Goal: Task Accomplishment & Management: Manage account settings

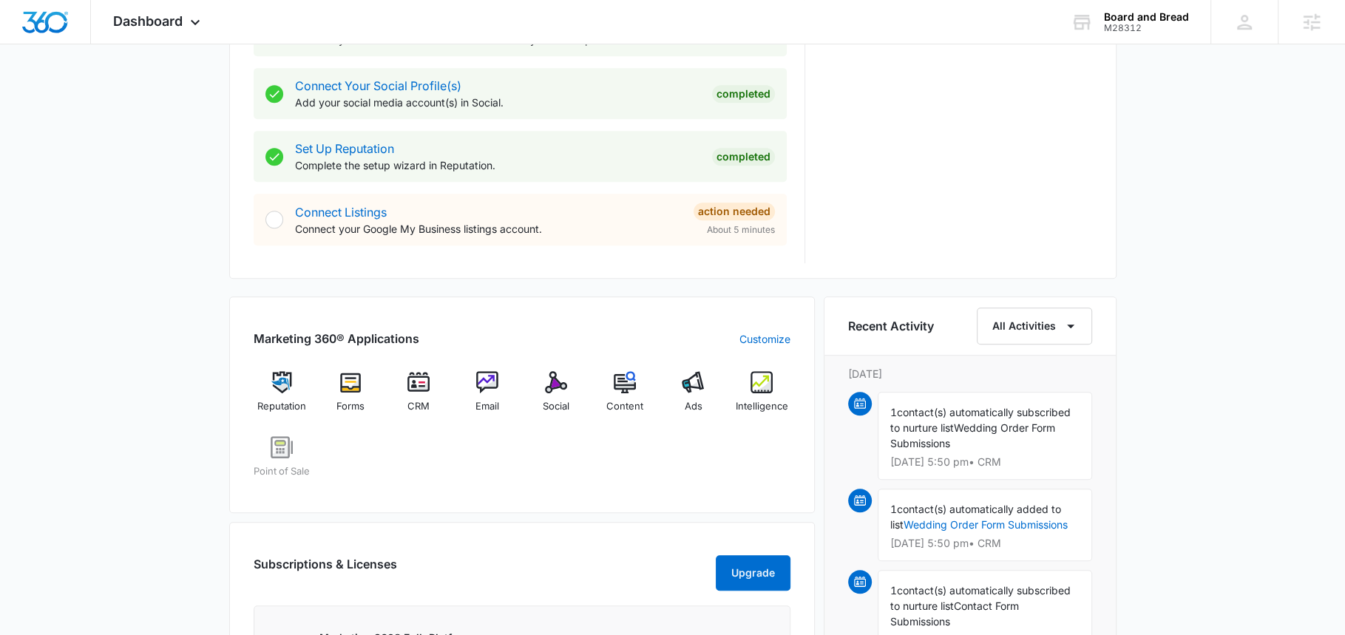
scroll to position [705, 0]
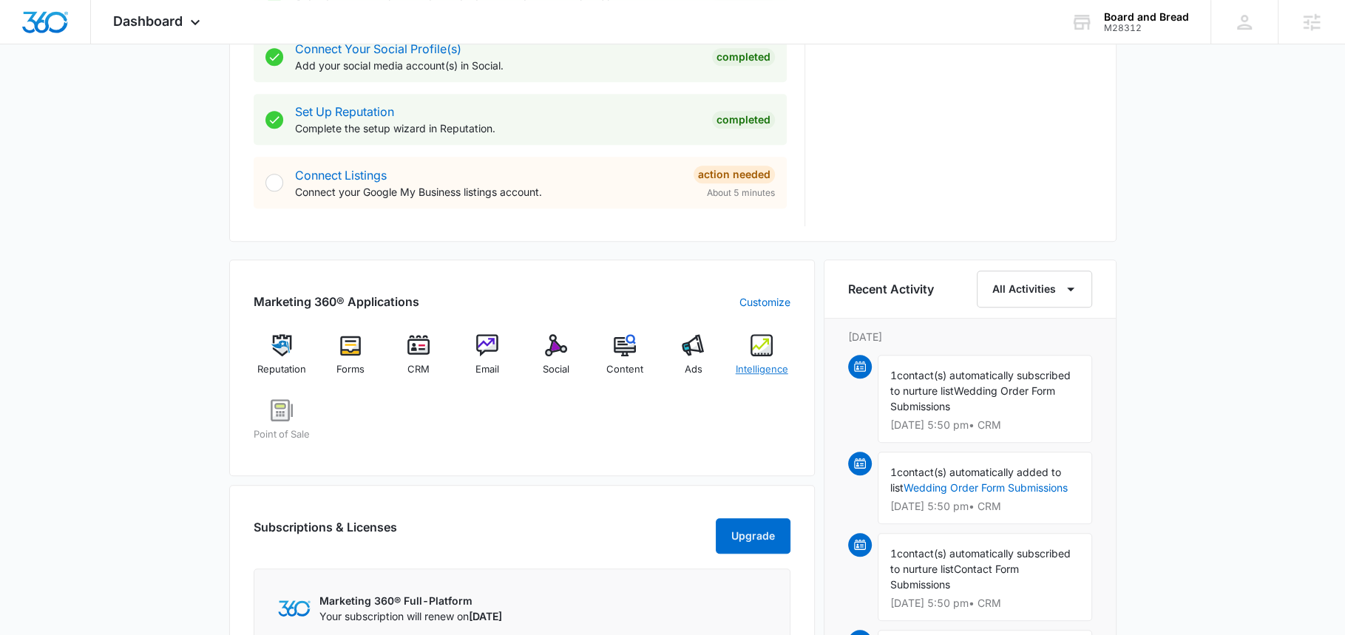
click at [767, 350] on img at bounding box center [761, 345] width 22 height 22
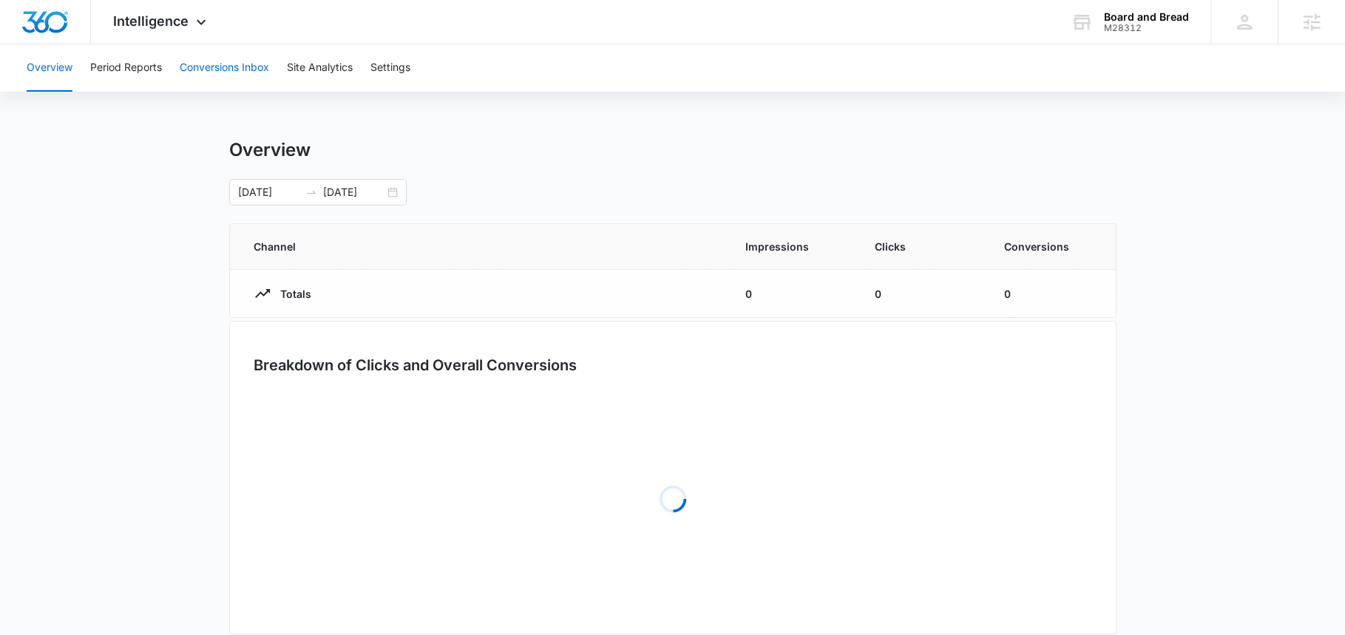
click at [208, 77] on button "Conversions Inbox" at bounding box center [224, 67] width 89 height 47
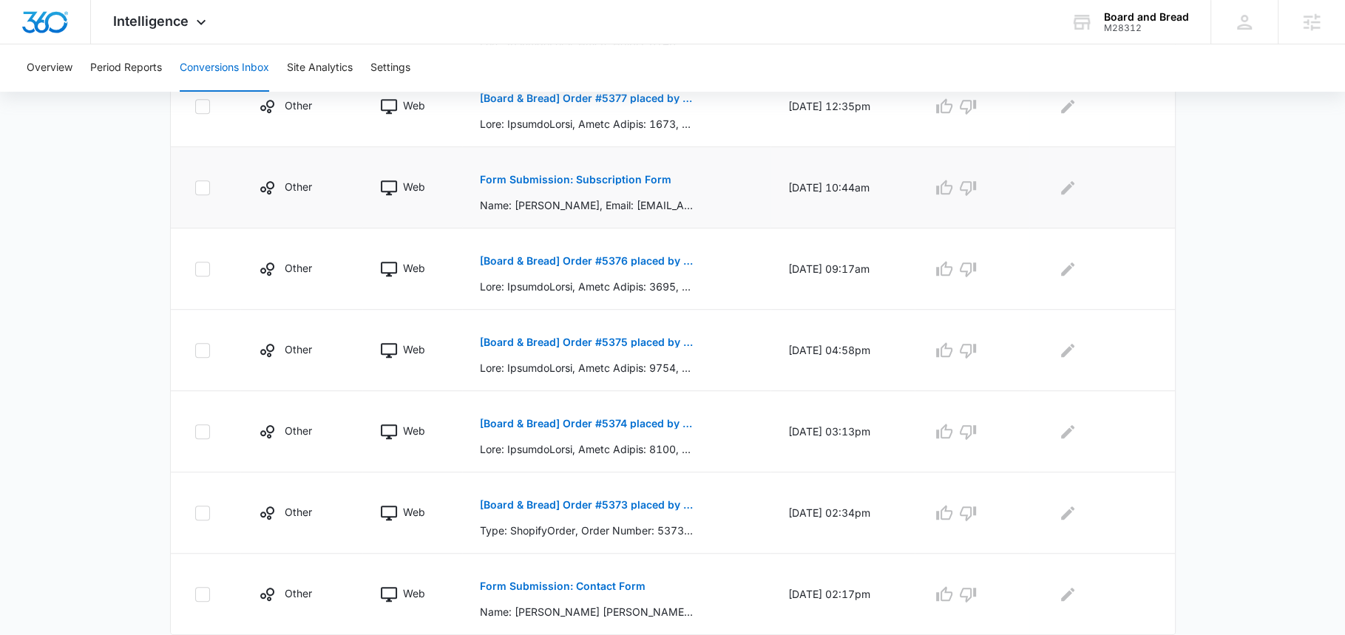
scroll to position [669, 0]
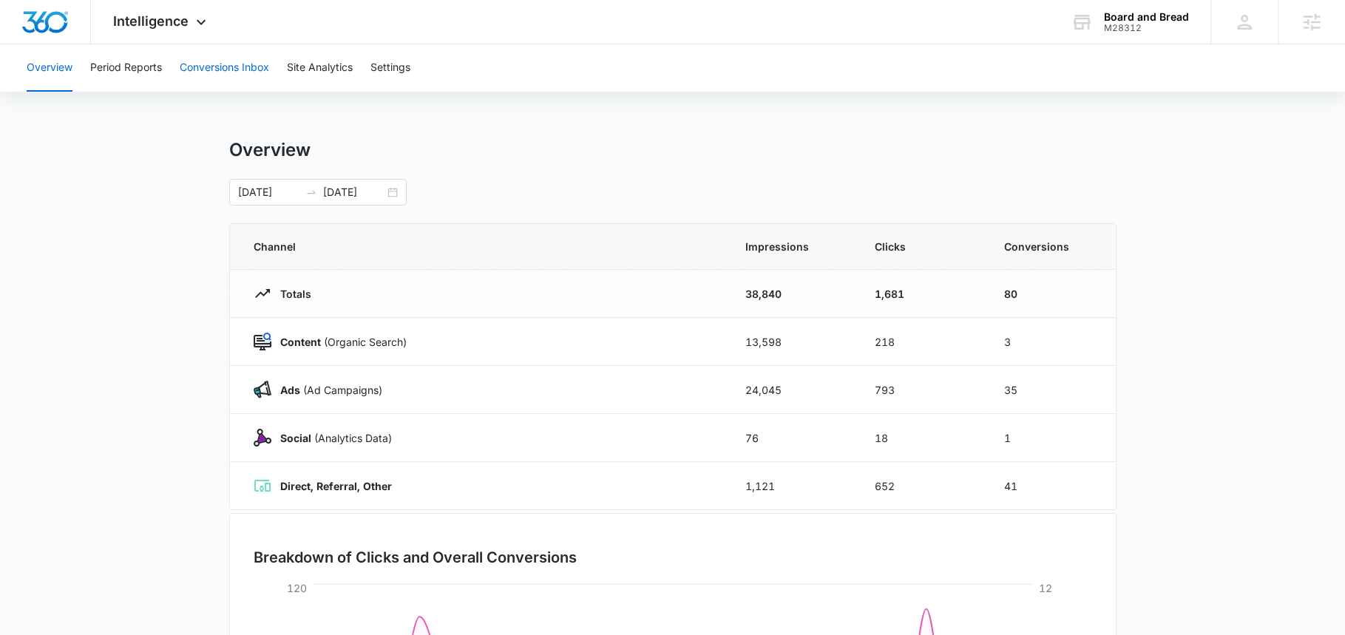
click at [217, 72] on button "Conversions Inbox" at bounding box center [224, 67] width 89 height 47
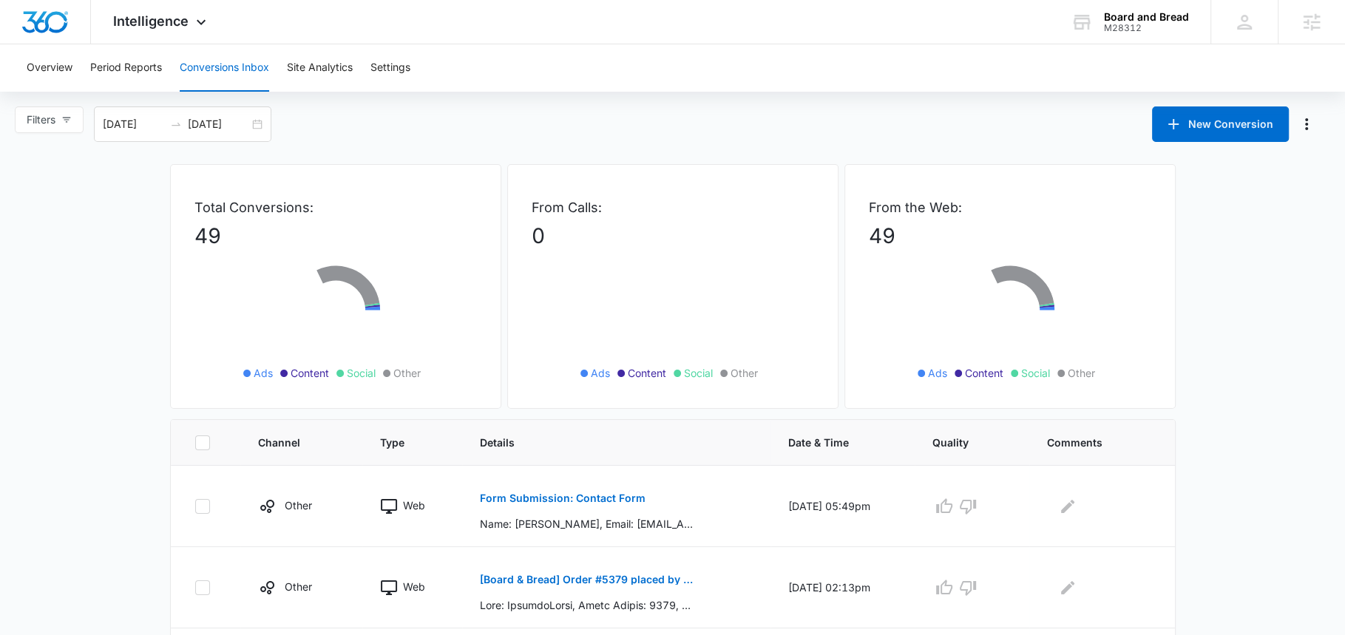
scroll to position [686, 0]
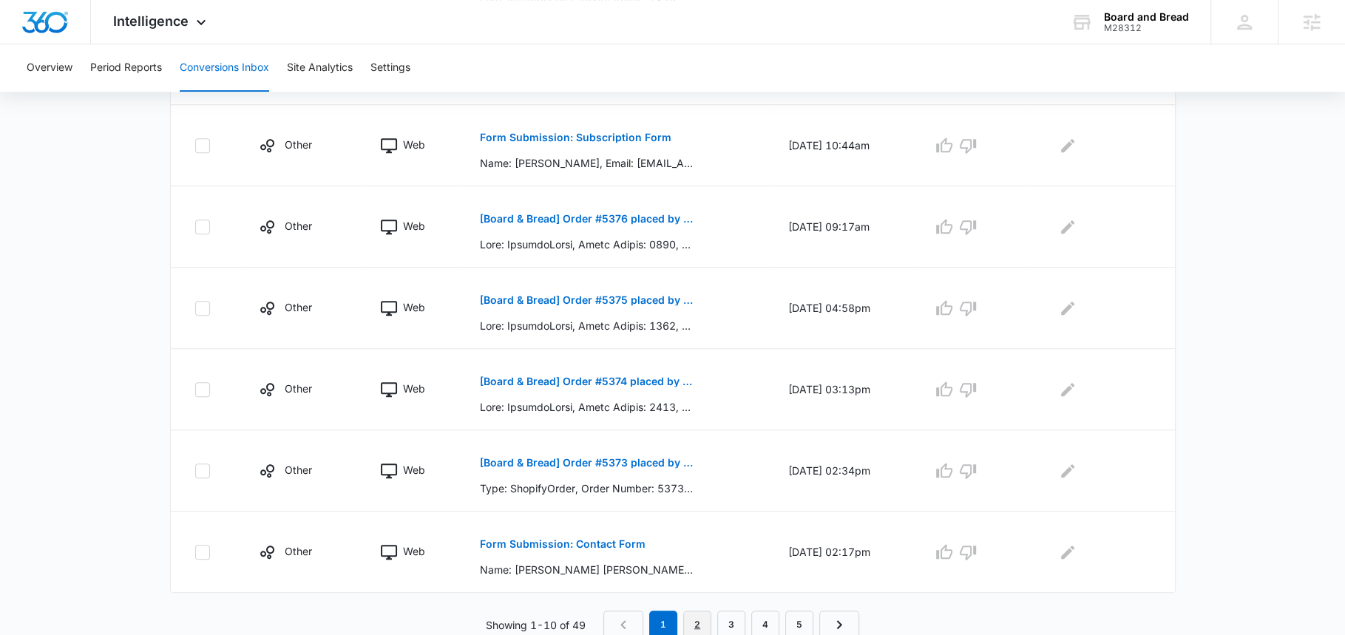
click at [696, 611] on link "2" at bounding box center [697, 625] width 28 height 28
click at [733, 611] on link "3" at bounding box center [735, 625] width 28 height 28
click at [762, 617] on link "4" at bounding box center [769, 625] width 28 height 28
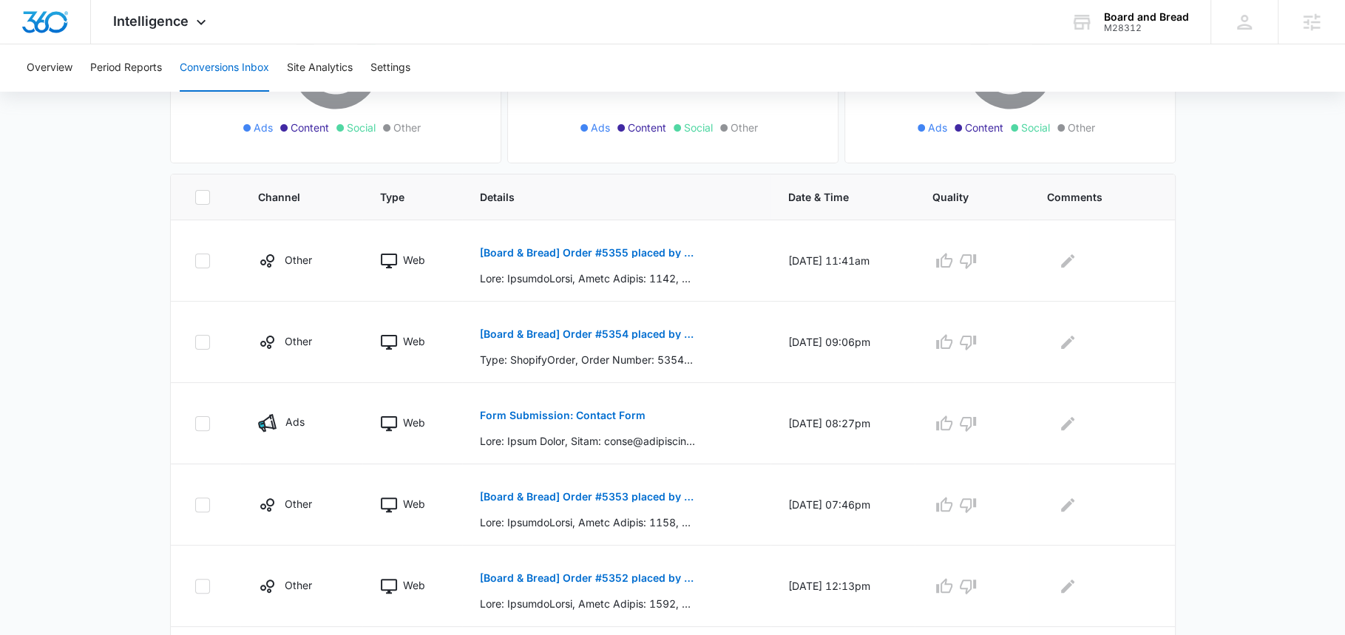
scroll to position [251, 0]
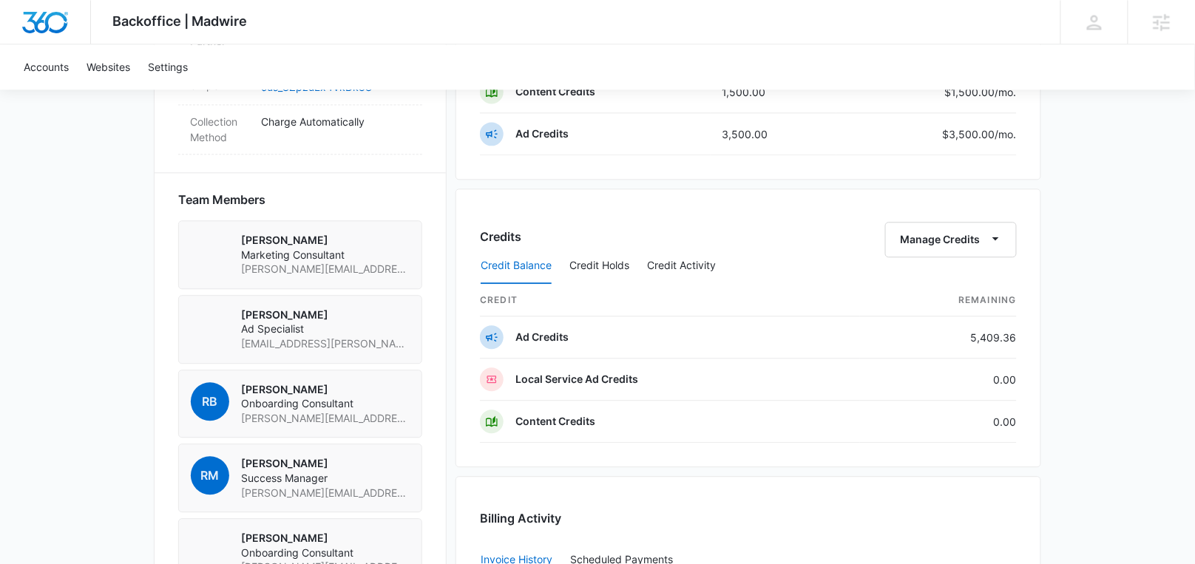
scroll to position [943, 0]
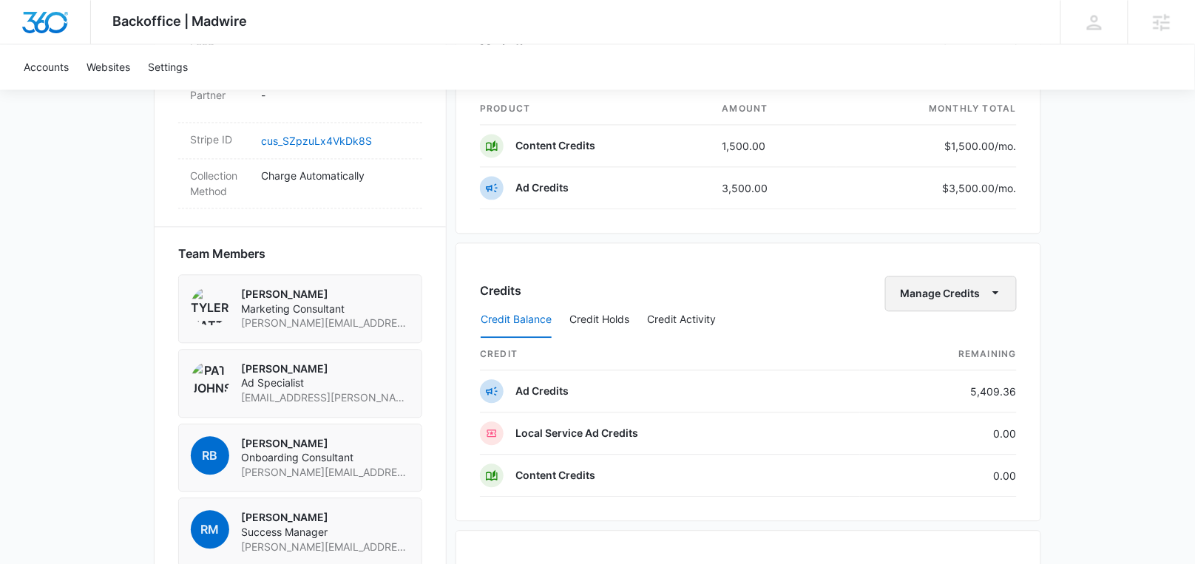
click at [960, 288] on button "Manage Credits" at bounding box center [951, 293] width 132 height 35
click at [935, 333] on div "Transfer Credits" at bounding box center [944, 334] width 78 height 10
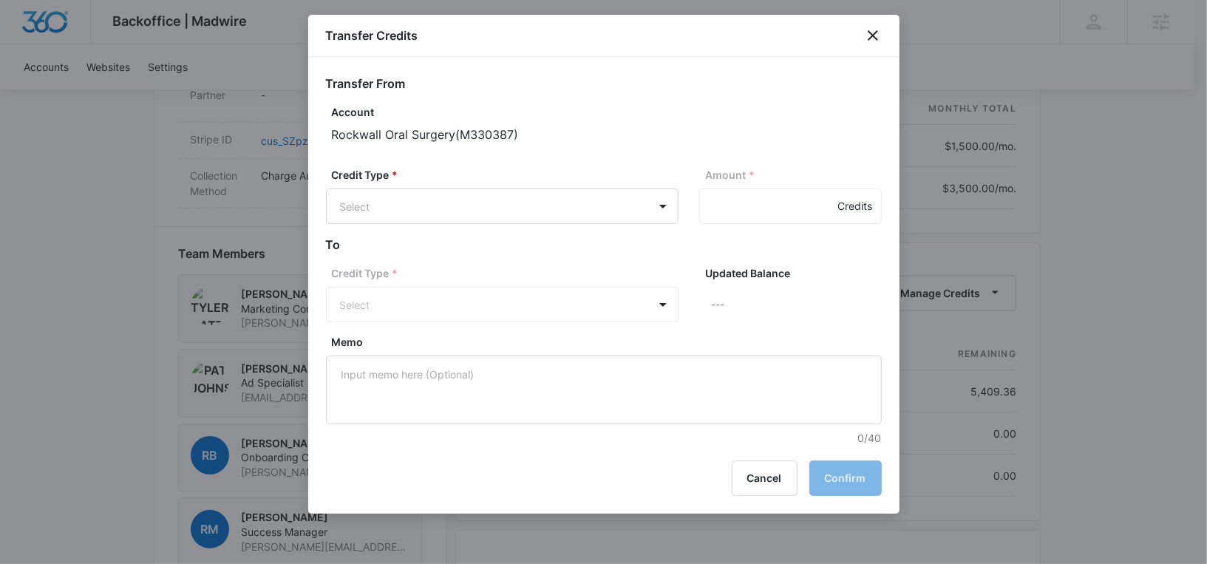
click at [587, 228] on div "Credit Type * Select Amount * Credits" at bounding box center [604, 201] width 556 height 69
click at [574, 208] on body "Backoffice | Madwire Apps Settings RM Robin Mills robin.mills@madwire.com My Pr…" at bounding box center [603, 53] width 1207 height 1993
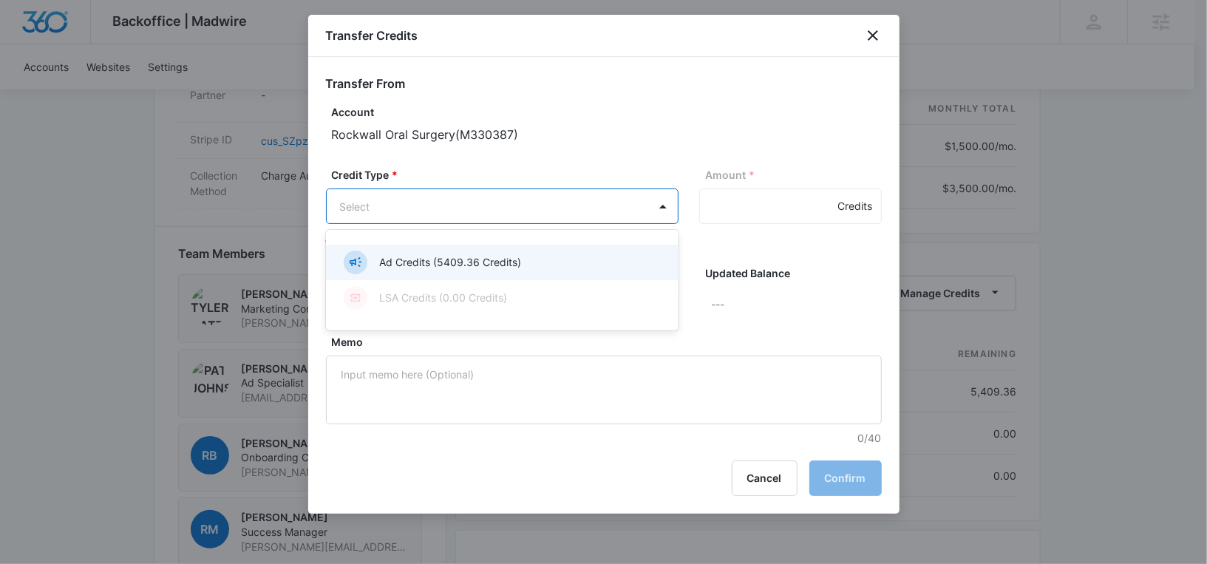
click at [472, 255] on p "Ad Credits (5409.36 Credits)" at bounding box center [450, 262] width 142 height 16
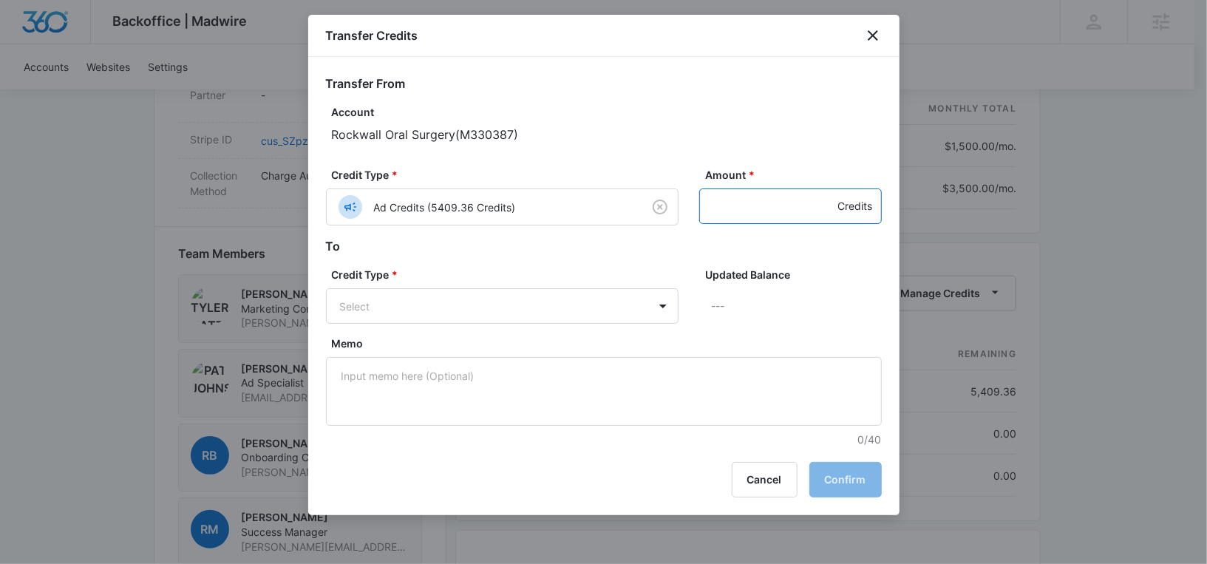
click at [728, 210] on input "Amount *" at bounding box center [790, 206] width 183 height 35
type input "300"
click at [566, 298] on body "Backoffice | Madwire Apps Settings RM Robin Mills robin.mills@madwire.com My Pr…" at bounding box center [603, 53] width 1207 height 1993
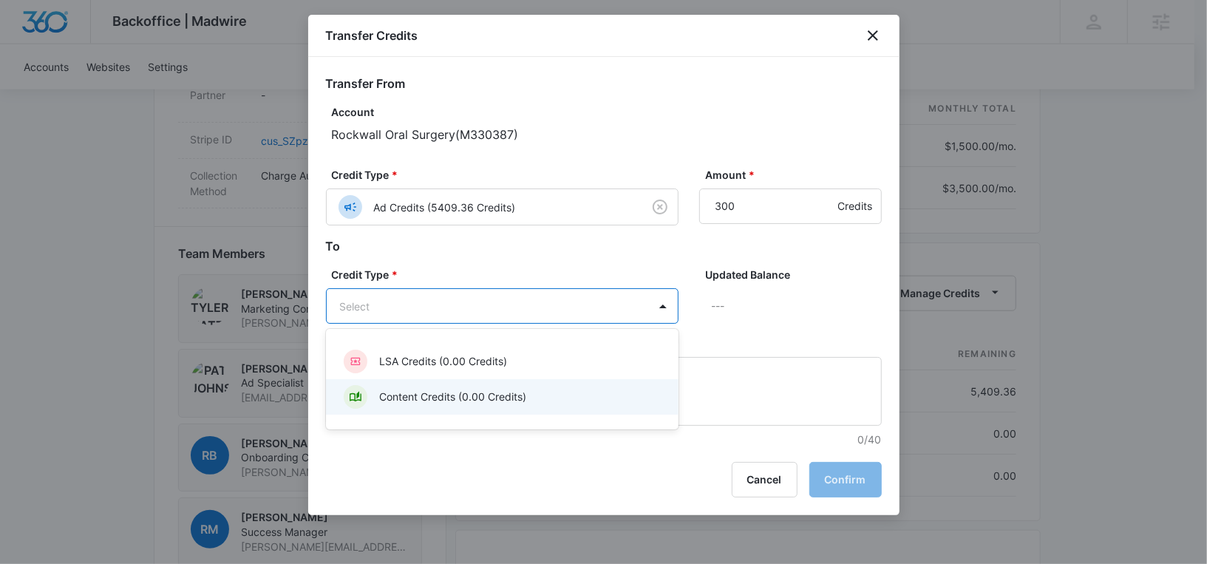
click at [467, 396] on p "Content Credits (0.00 Credits)" at bounding box center [452, 397] width 147 height 16
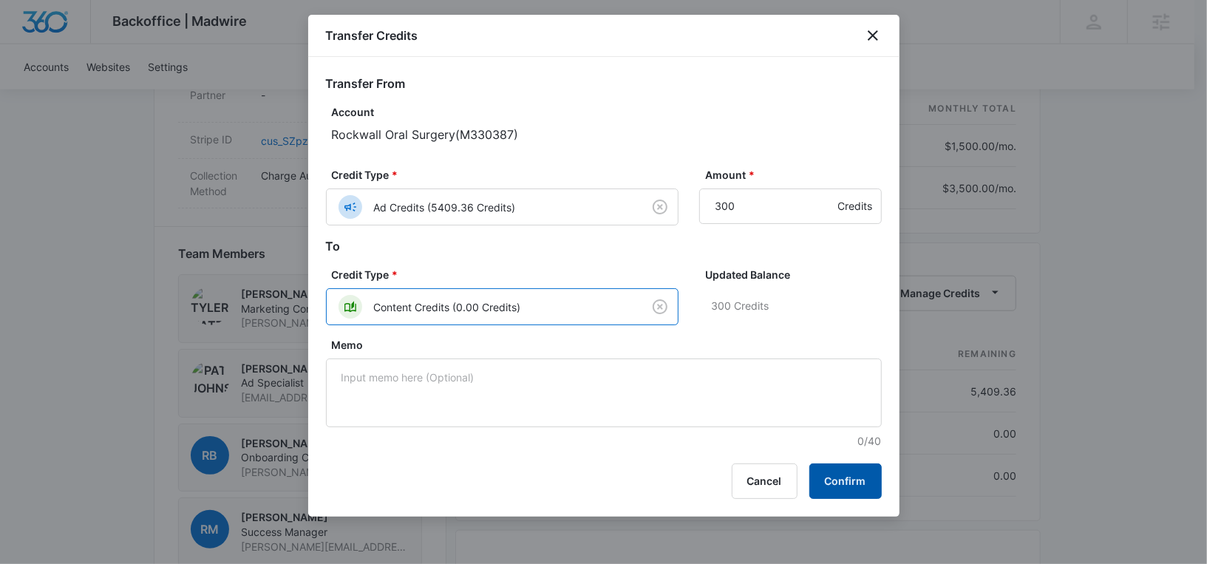
click at [835, 471] on button "Confirm" at bounding box center [846, 481] width 72 height 35
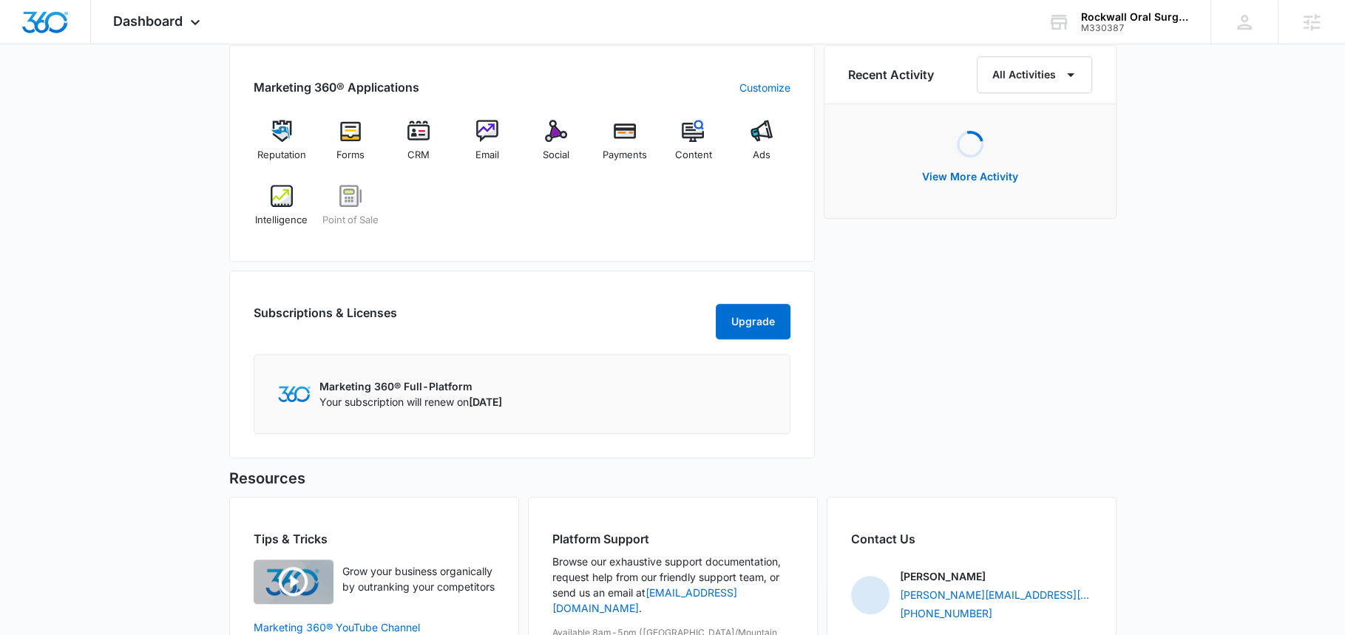
scroll to position [949, 0]
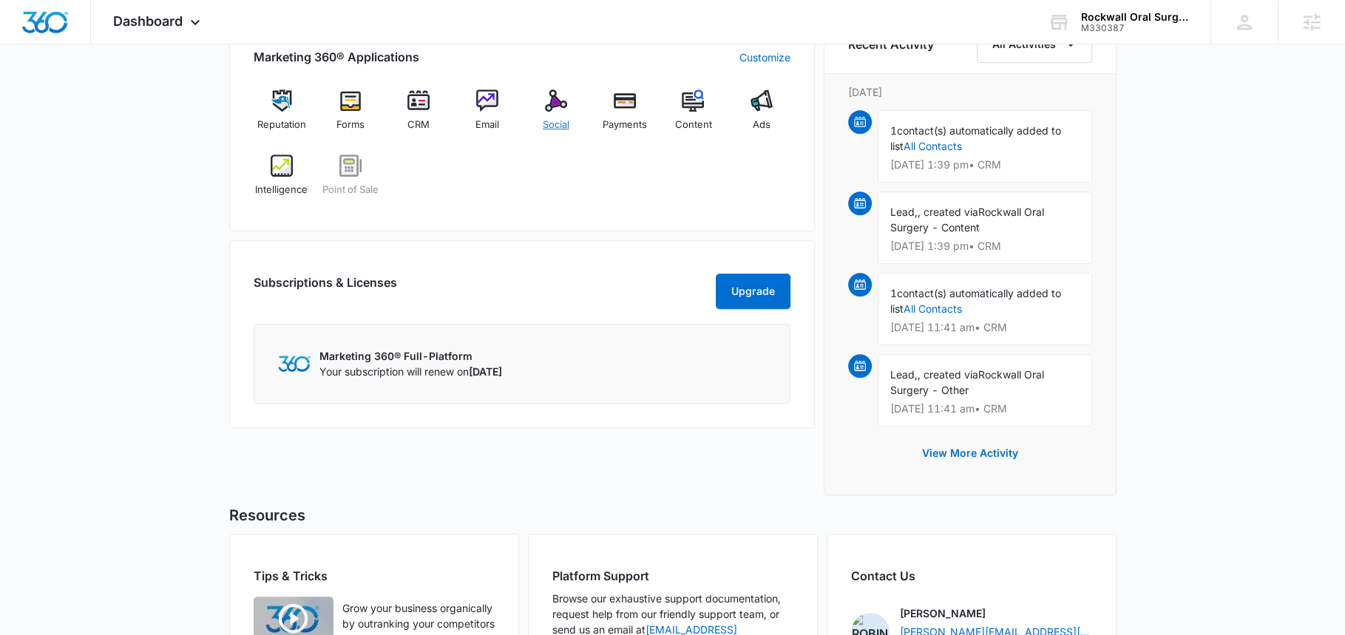
click at [540, 107] on div "Social" at bounding box center [556, 115] width 57 height 53
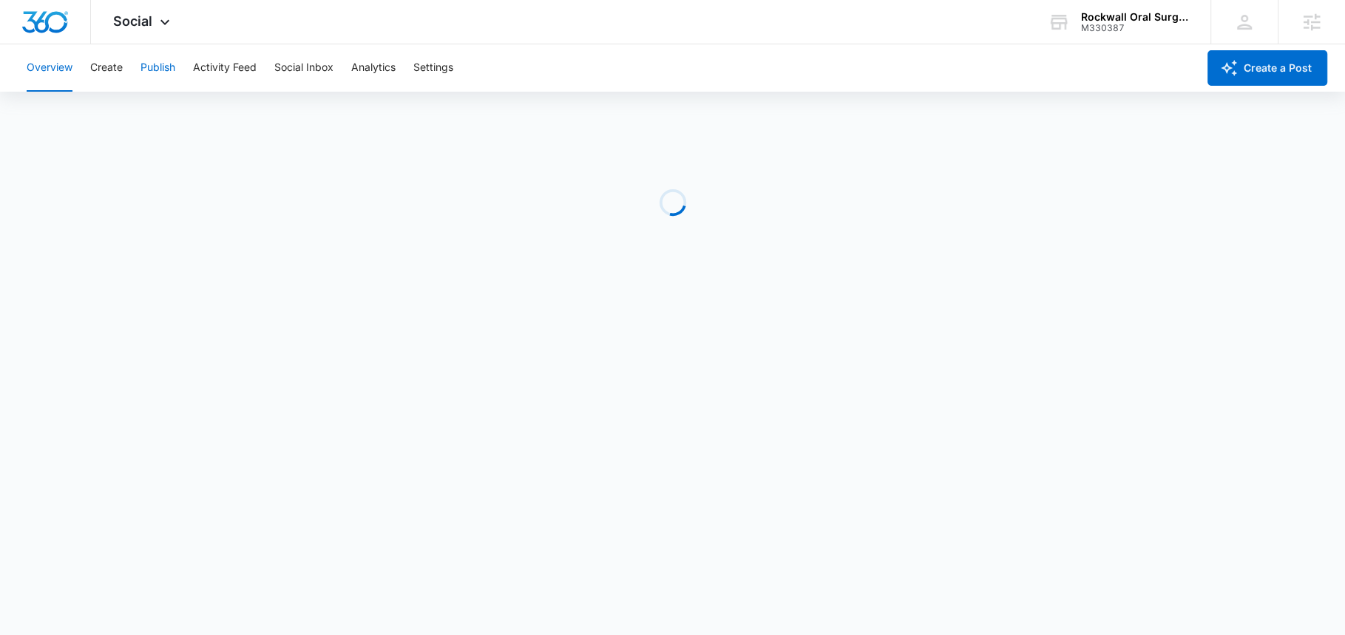
click at [175, 73] on button "Publish" at bounding box center [157, 67] width 35 height 47
click at [54, 118] on button "Calendar" at bounding box center [49, 112] width 44 height 41
